Goal: Information Seeking & Learning: Learn about a topic

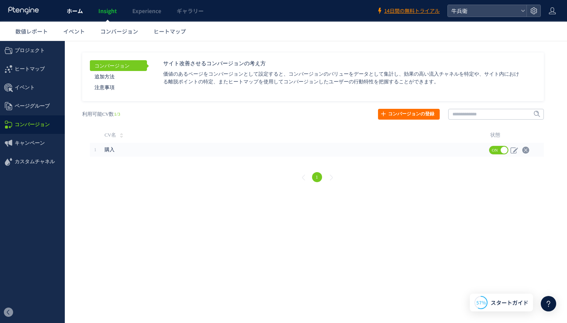
click at [84, 10] on link "ホーム" at bounding box center [75, 11] width 32 height 22
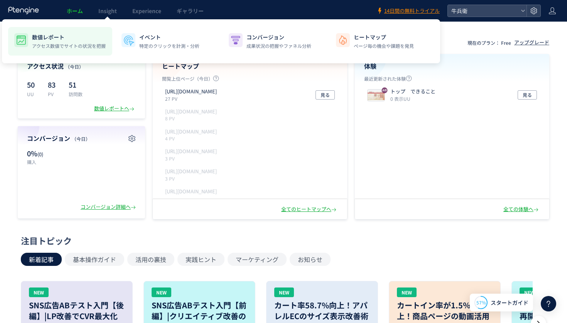
click at [70, 33] on p "数値レポート" at bounding box center [69, 37] width 74 height 8
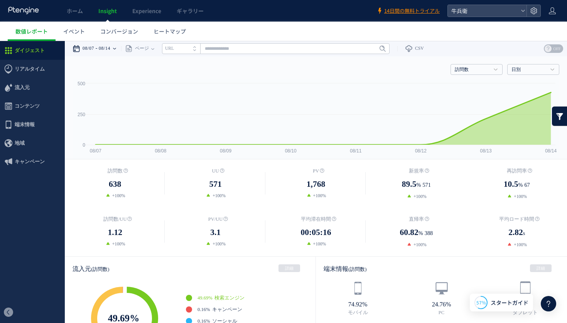
click at [110, 48] on time "08/14" at bounding box center [105, 48] width 12 height 15
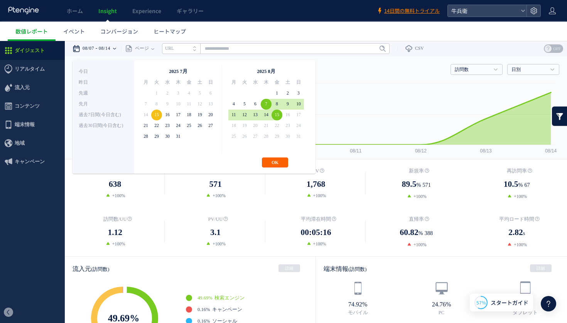
click at [277, 160] on button "OK" at bounding box center [275, 162] width 26 height 10
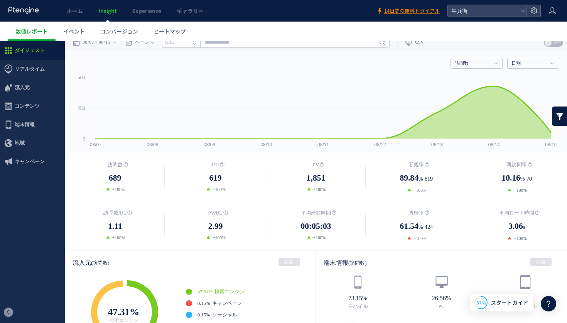
scroll to position [5, 0]
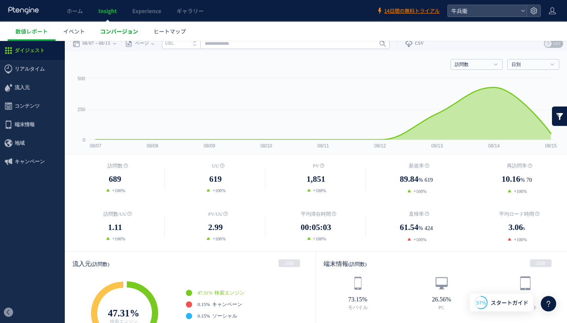
click at [114, 35] on span "コンバージョン" at bounding box center [119, 31] width 38 height 8
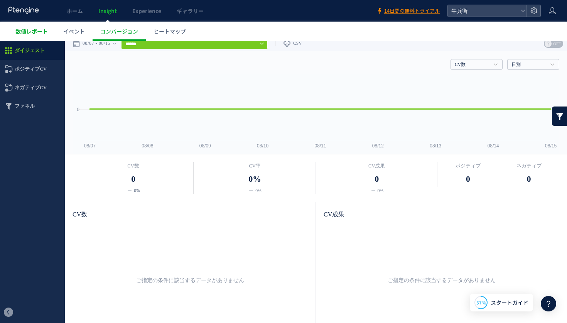
click at [20, 38] on link "数値レポート" at bounding box center [32, 31] width 48 height 19
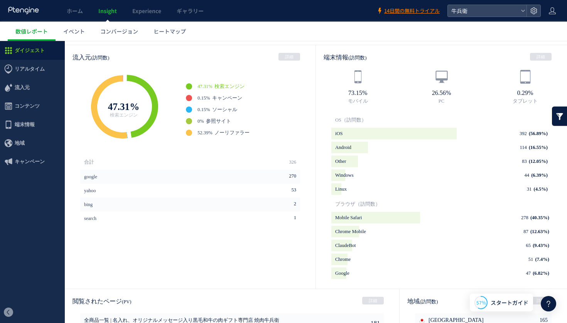
scroll to position [207, 0]
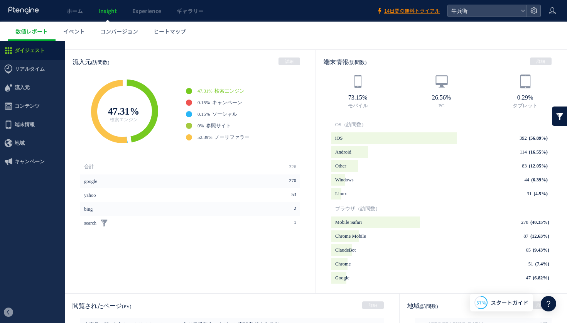
click at [95, 223] on link "search" at bounding box center [90, 223] width 12 height 14
click at [206, 117] on ul "47.31% 検索エンジン ワンクリックだけで“xx”に関連するデータをセグメントすることができます。 ** 0.15% キャンペーン 0.15% ソーシャル…" at bounding box center [250, 114] width 129 height 52
click at [205, 111] on span "0.15%" at bounding box center [203, 114] width 12 height 6
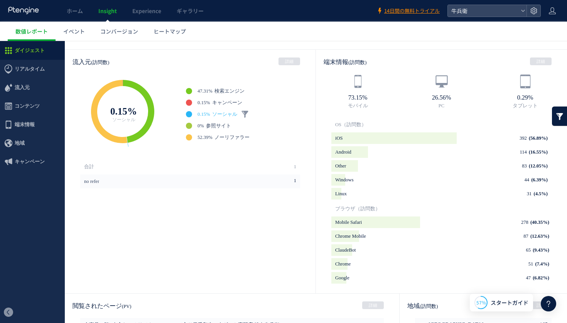
click at [205, 111] on span "0.15%" at bounding box center [203, 114] width 12 height 6
click at [248, 114] on link at bounding box center [245, 114] width 8 height 8
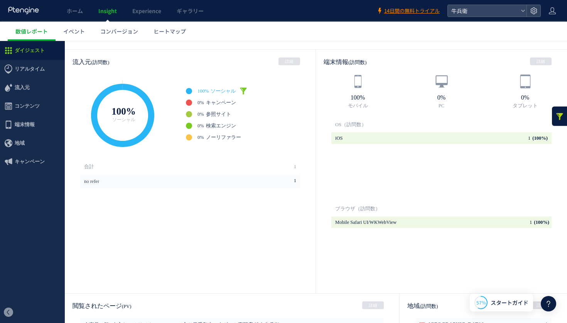
click at [245, 88] on link at bounding box center [243, 91] width 8 height 8
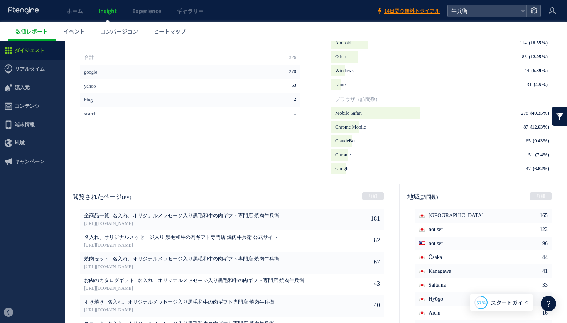
scroll to position [363, 0]
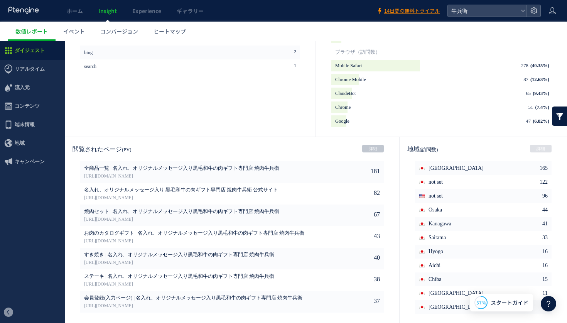
click at [373, 150] on link "詳細" at bounding box center [373, 149] width 22 height 8
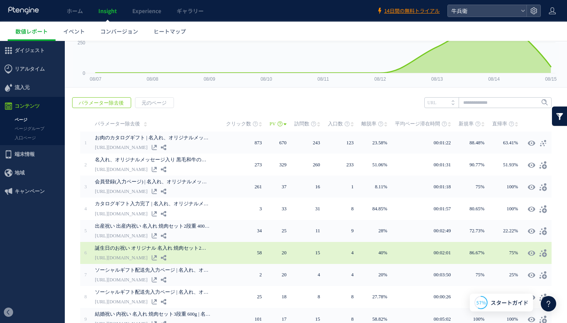
scroll to position [135, 0]
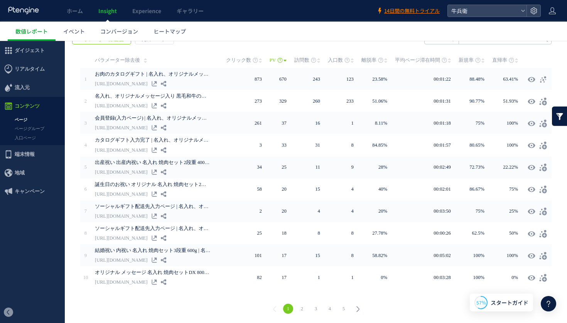
click at [313, 304] on link "3" at bounding box center [316, 308] width 10 height 10
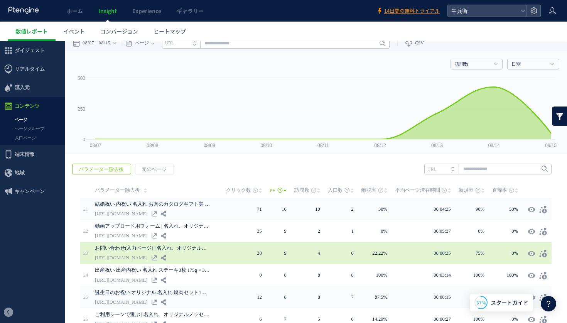
scroll to position [0, 0]
